Goal: Task Accomplishment & Management: Manage account settings

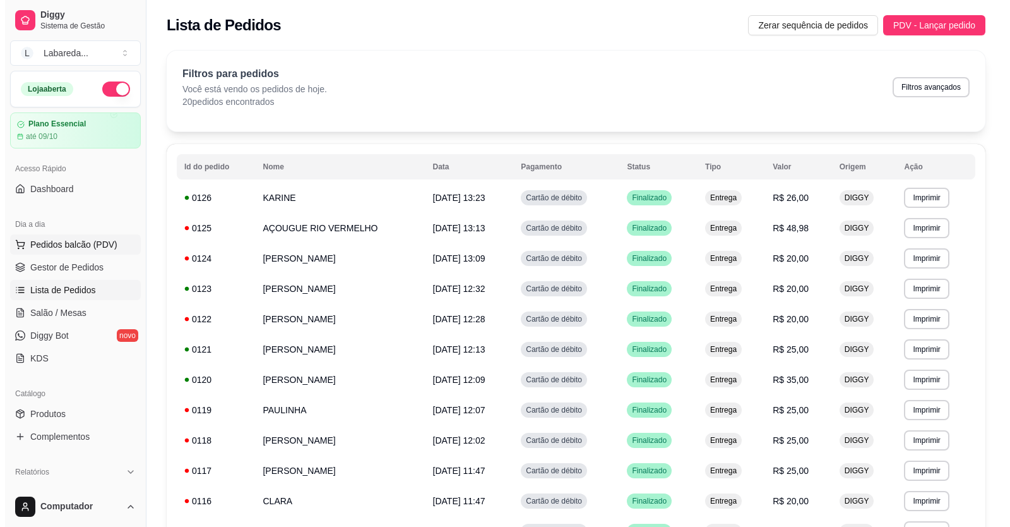
scroll to position [38, 0]
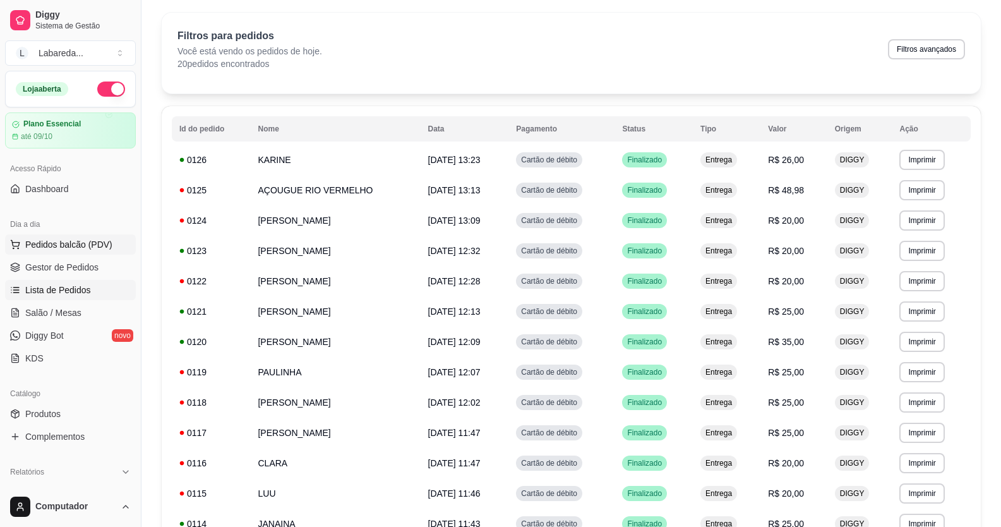
click at [76, 246] on span "Pedidos balcão (PDV)" at bounding box center [68, 244] width 87 height 13
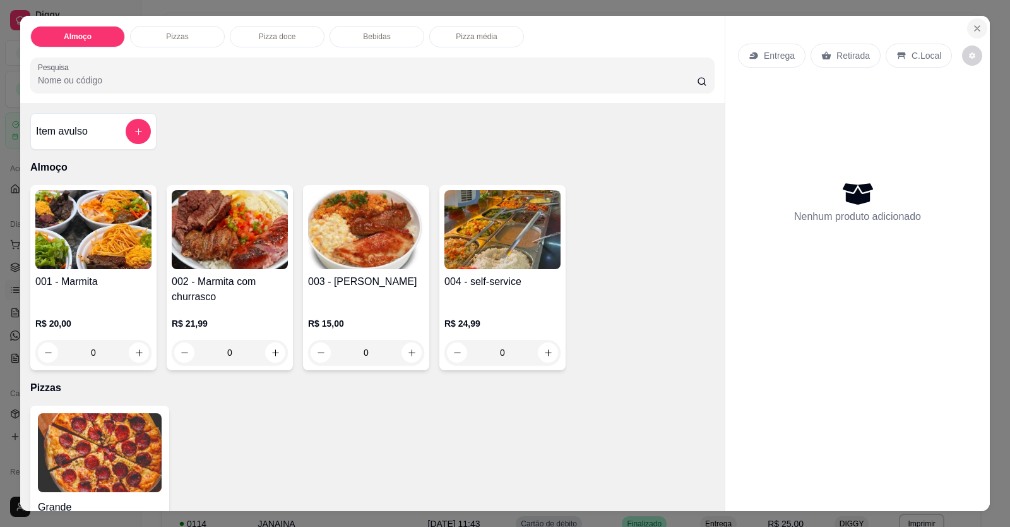
click at [978, 28] on button "Close" at bounding box center [977, 28] width 20 height 20
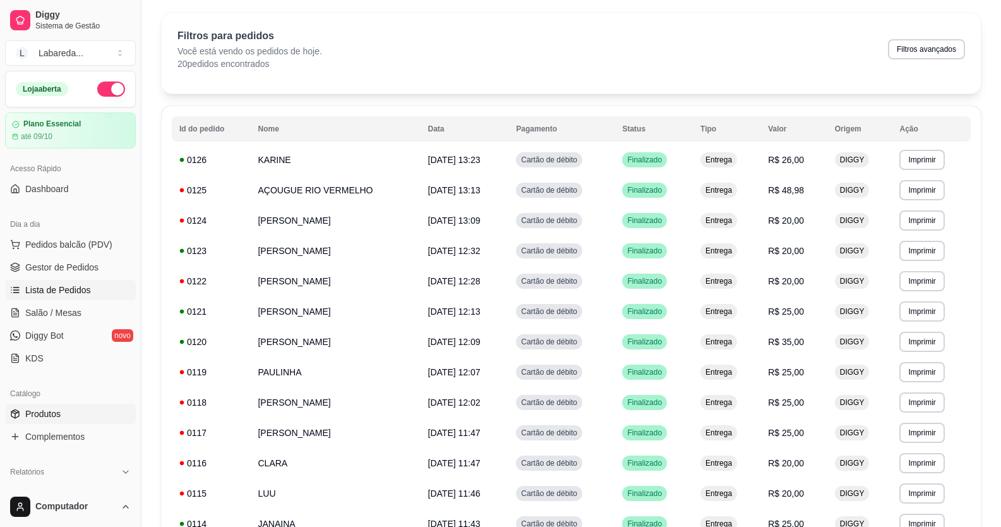
click at [37, 411] on span "Produtos" at bounding box center [42, 413] width 35 height 13
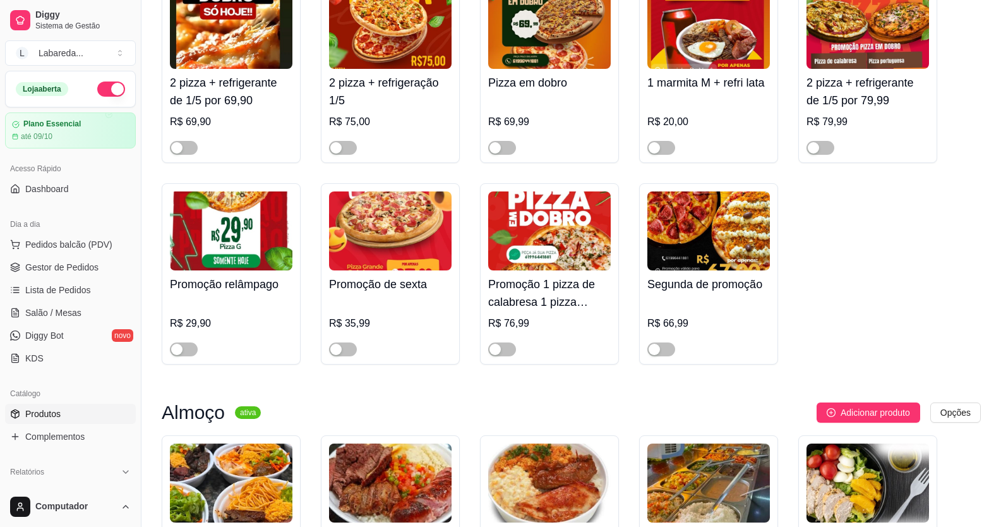
scroll to position [631, 0]
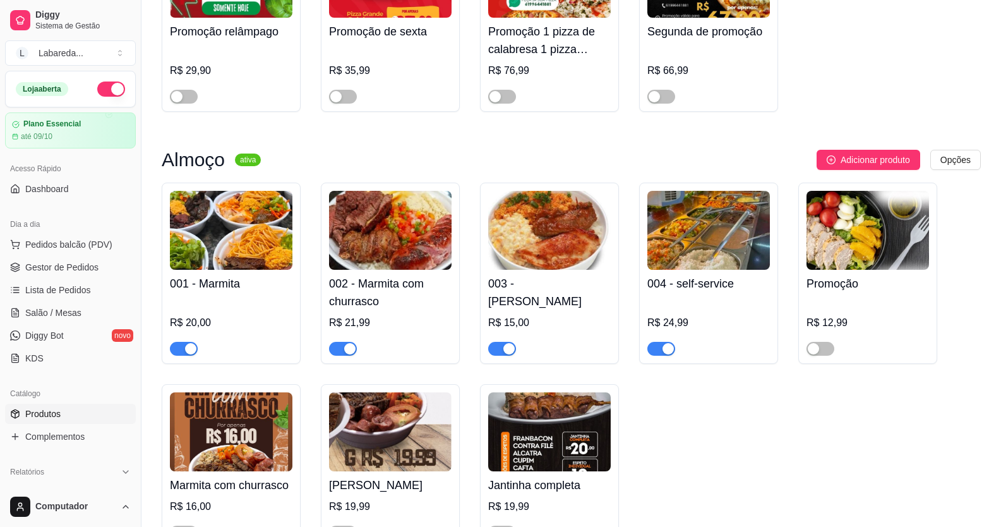
drag, startPoint x: 347, startPoint y: 349, endPoint x: 227, endPoint y: 339, distance: 119.8
click at [347, 349] on div "button" at bounding box center [349, 348] width 11 height 11
drag, startPoint x: 194, startPoint y: 351, endPoint x: 445, endPoint y: 361, distance: 250.9
click at [194, 350] on div "button" at bounding box center [190, 348] width 11 height 11
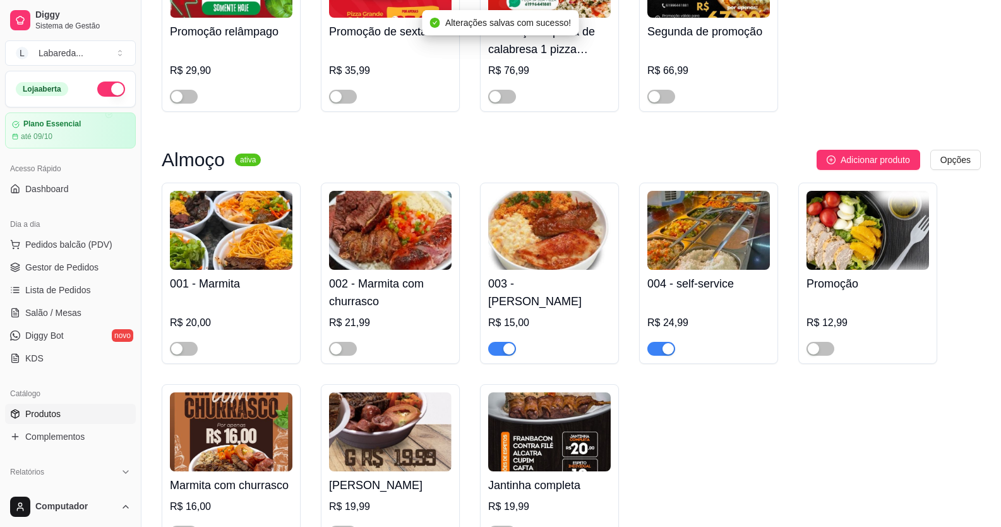
drag, startPoint x: 509, startPoint y: 351, endPoint x: 530, endPoint y: 344, distance: 22.6
click at [509, 350] on div "button" at bounding box center [508, 348] width 11 height 11
click at [665, 350] on div "button" at bounding box center [667, 348] width 11 height 11
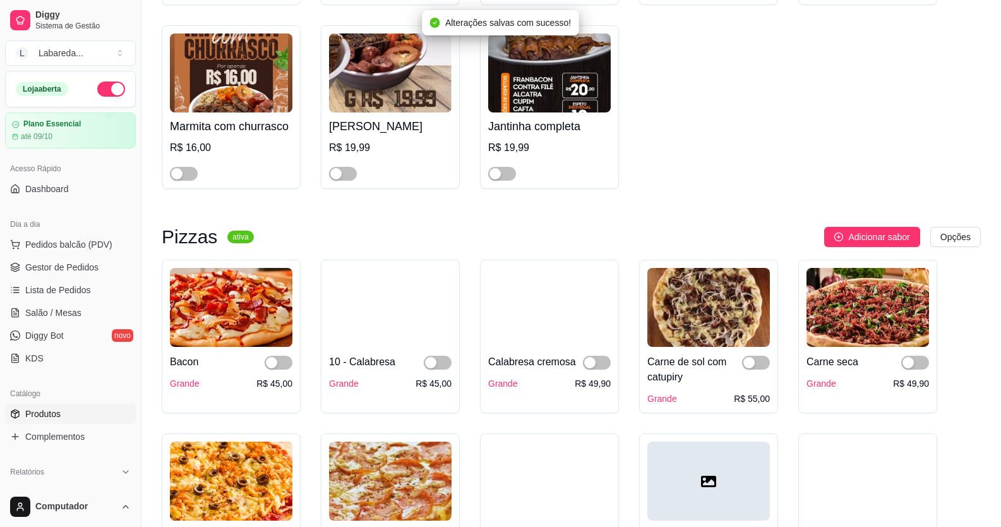
scroll to position [1137, 0]
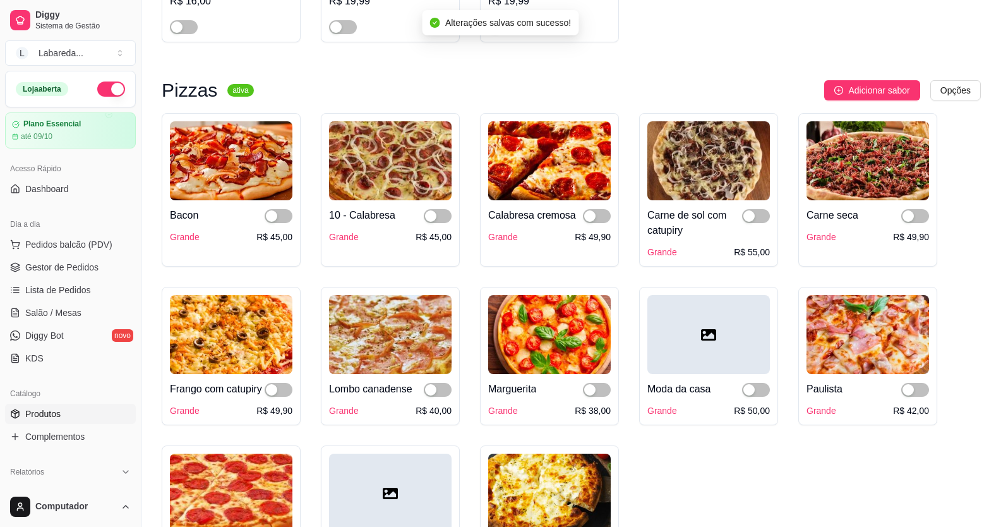
drag, startPoint x: 265, startPoint y: 218, endPoint x: 338, endPoint y: 225, distance: 73.6
click at [265, 217] on span "button" at bounding box center [279, 216] width 28 height 14
click at [102, 83] on button "button" at bounding box center [111, 88] width 28 height 15
drag, startPoint x: 432, startPoint y: 215, endPoint x: 501, endPoint y: 232, distance: 71.4
click at [432, 215] on div "button" at bounding box center [430, 215] width 11 height 11
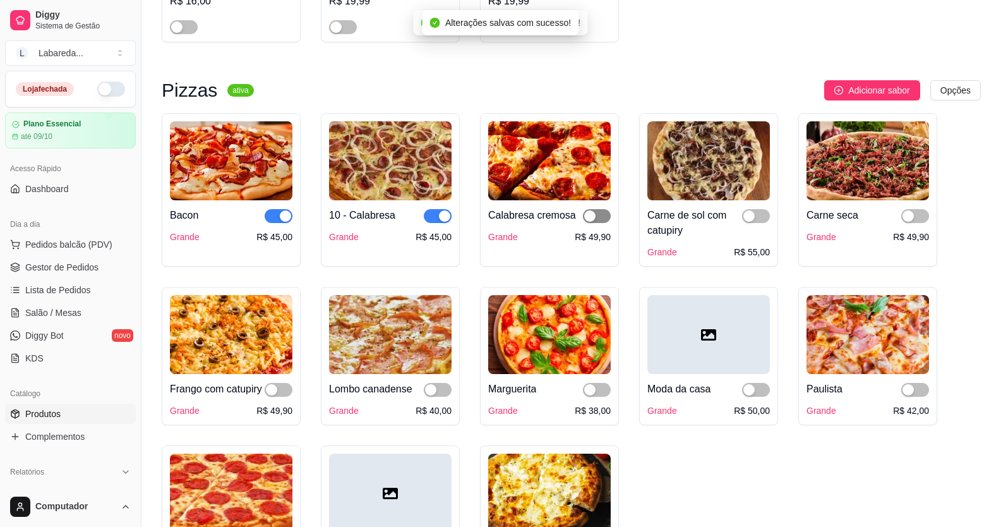
click at [587, 218] on div "button" at bounding box center [589, 215] width 11 height 11
click at [746, 215] on div "button" at bounding box center [748, 215] width 11 height 11
drag, startPoint x: 906, startPoint y: 214, endPoint x: 872, endPoint y: 225, distance: 35.7
click at [907, 214] on div "button" at bounding box center [907, 215] width 11 height 11
click at [428, 387] on span "button" at bounding box center [438, 390] width 28 height 14
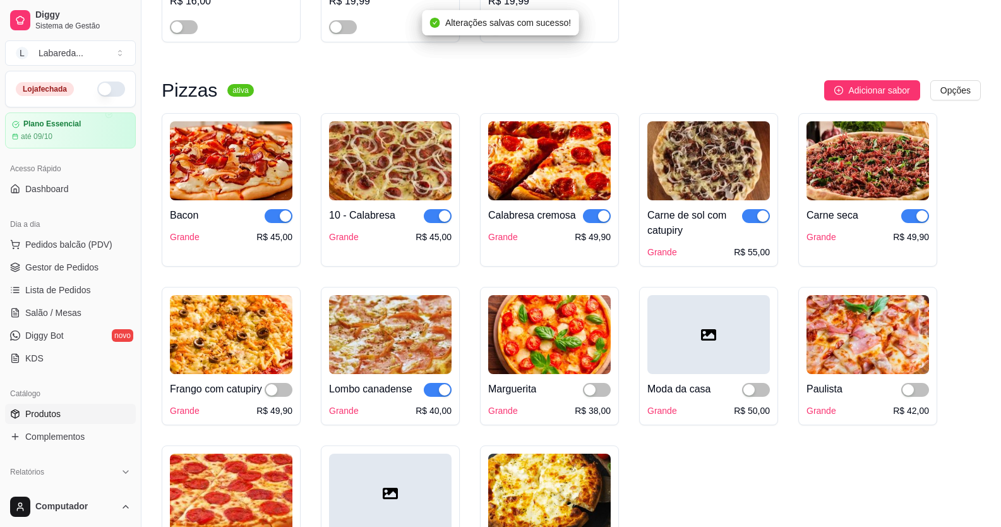
click at [273, 386] on div at bounding box center [279, 388] width 28 height 15
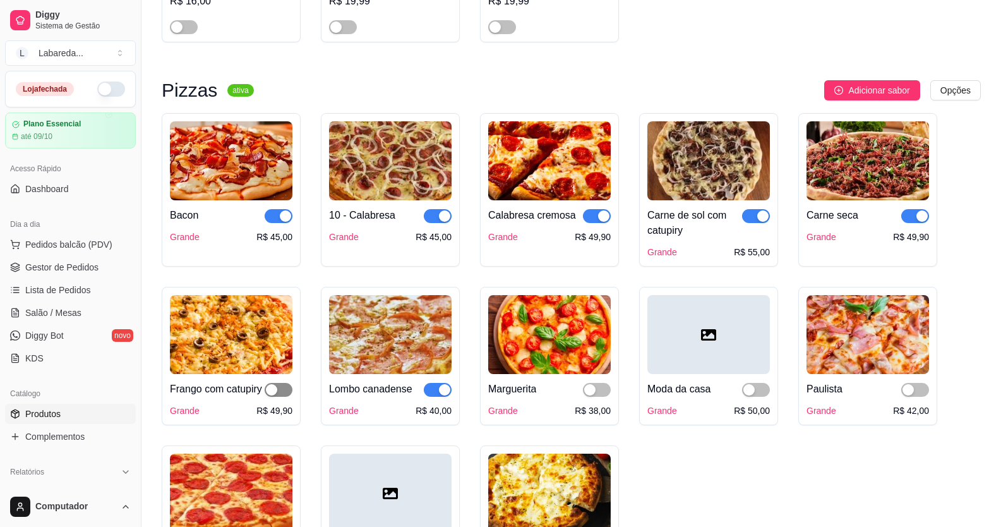
click at [271, 391] on div "button" at bounding box center [271, 389] width 11 height 11
click at [598, 393] on span "button" at bounding box center [597, 390] width 28 height 14
drag, startPoint x: 756, startPoint y: 398, endPoint x: 824, endPoint y: 386, distance: 69.2
click at [761, 397] on span "button" at bounding box center [756, 390] width 28 height 14
click at [909, 395] on div "button" at bounding box center [907, 389] width 11 height 11
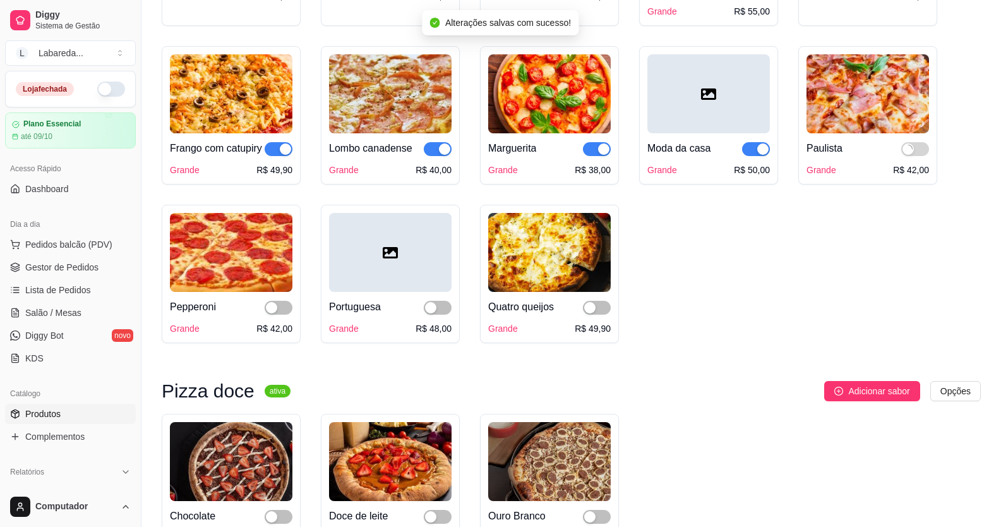
scroll to position [1389, 0]
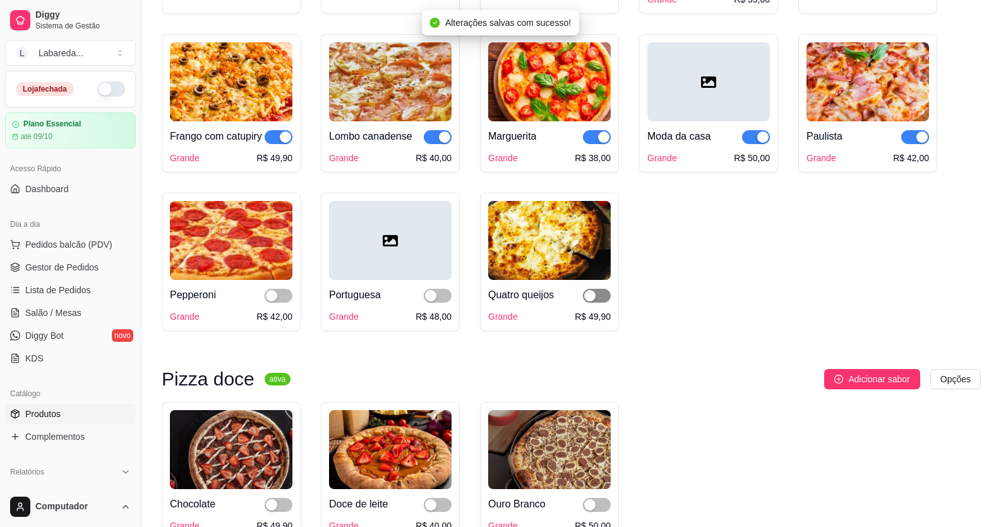
drag, startPoint x: 586, startPoint y: 314, endPoint x: 549, endPoint y: 306, distance: 37.4
click at [585, 301] on div "button" at bounding box center [589, 295] width 11 height 11
click at [433, 301] on div "button" at bounding box center [430, 295] width 11 height 11
click at [263, 302] on div "Pepperoni" at bounding box center [231, 294] width 122 height 15
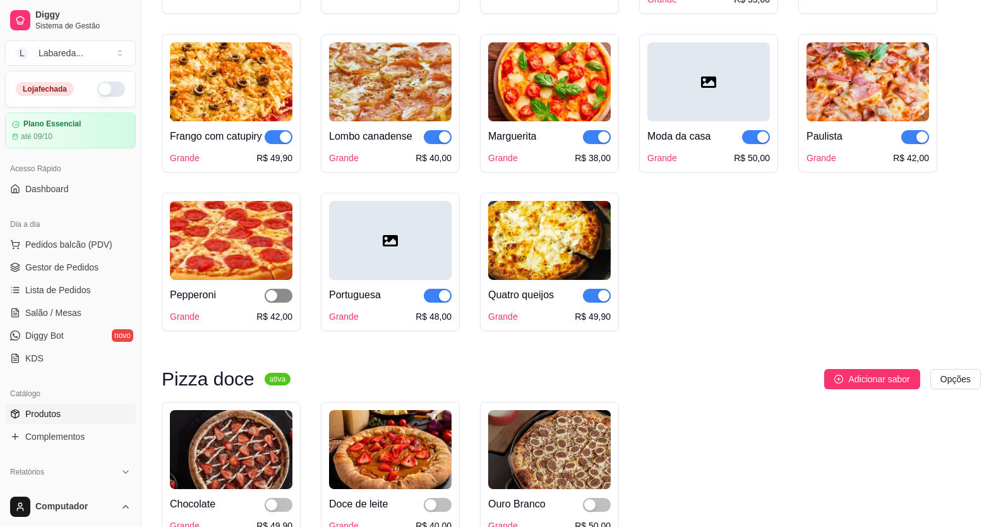
click at [268, 301] on div "button" at bounding box center [271, 295] width 11 height 11
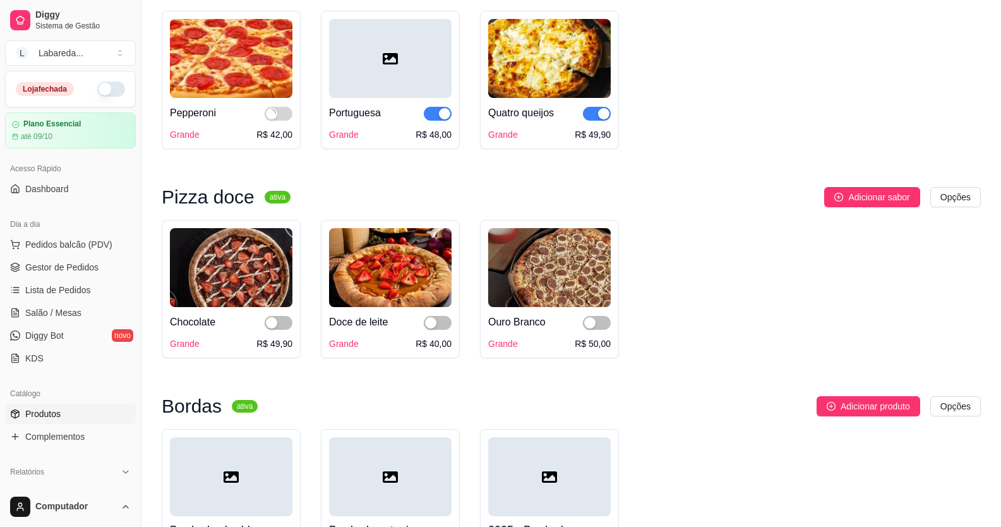
scroll to position [1579, 0]
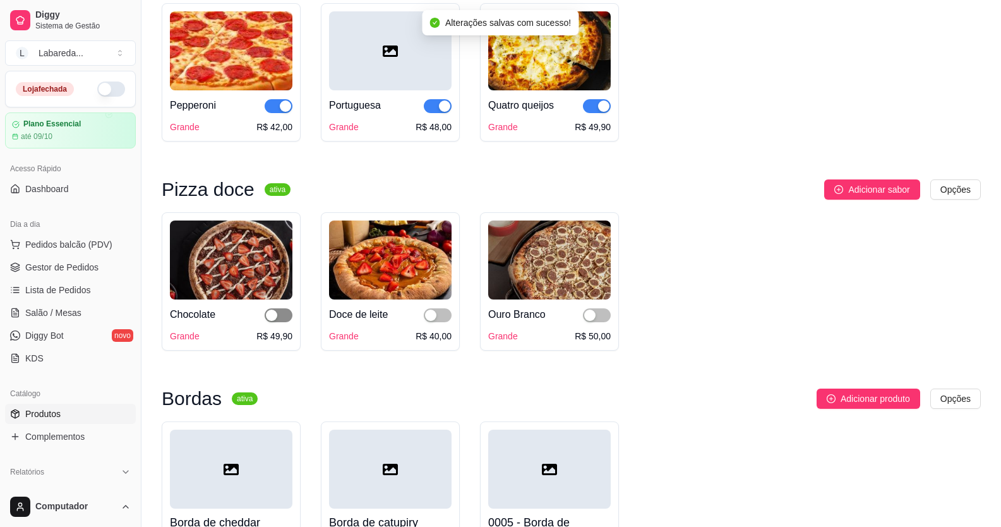
click at [275, 321] on div "button" at bounding box center [271, 314] width 11 height 11
click at [434, 321] on div "button" at bounding box center [430, 314] width 11 height 11
click at [592, 321] on div "button" at bounding box center [589, 314] width 11 height 11
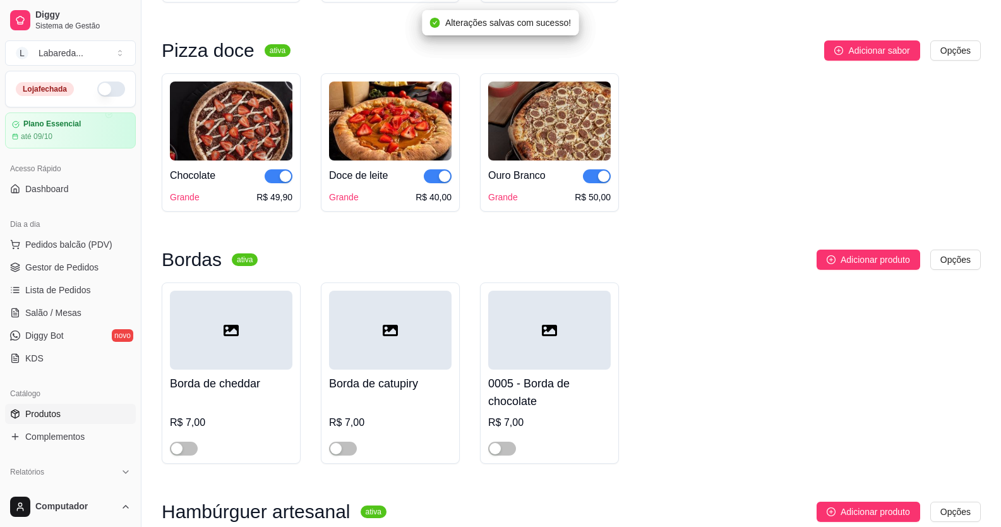
scroll to position [1768, 0]
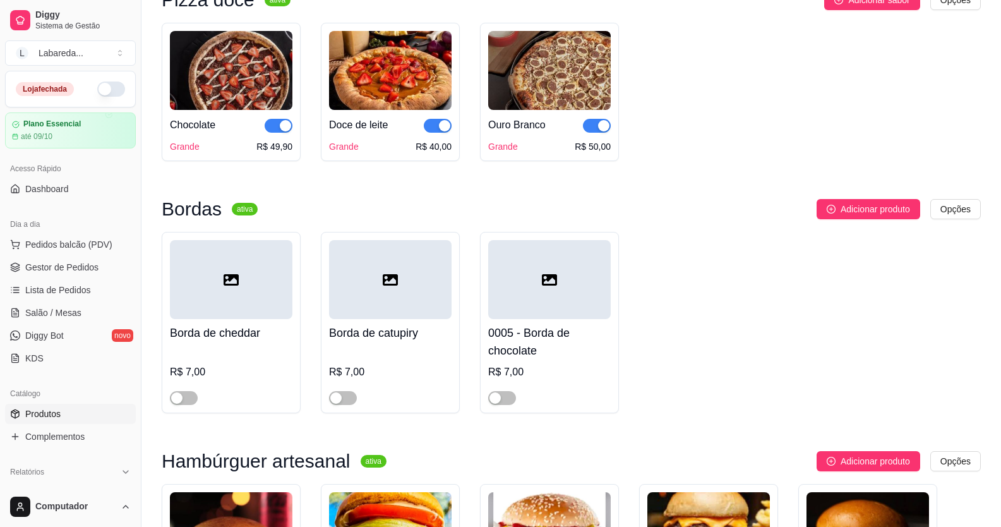
drag, startPoint x: 187, startPoint y: 422, endPoint x: 197, endPoint y: 411, distance: 14.7
click at [191, 405] on span "button" at bounding box center [184, 398] width 28 height 14
click at [343, 405] on span "button" at bounding box center [343, 398] width 28 height 14
click at [505, 405] on span "button" at bounding box center [502, 398] width 28 height 14
click at [502, 405] on button "button" at bounding box center [502, 398] width 28 height 14
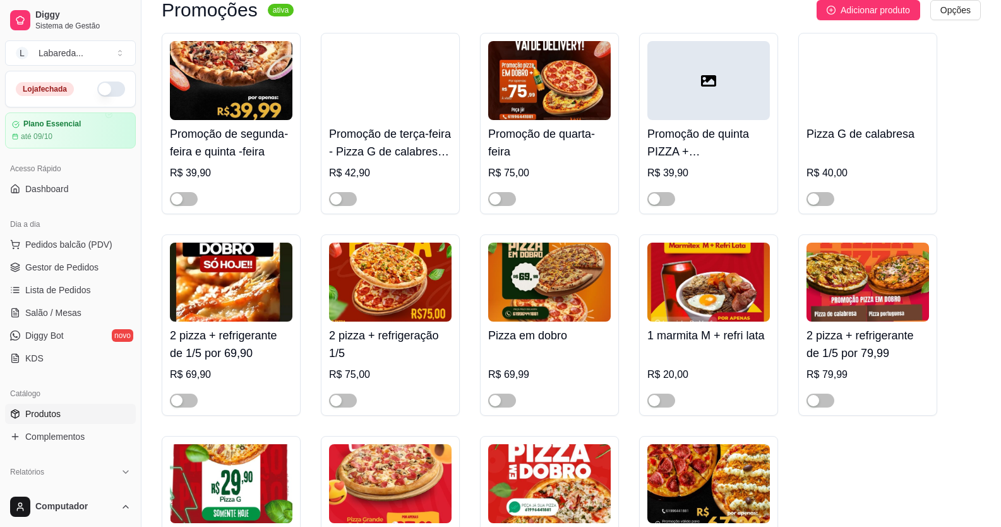
scroll to position [0, 0]
